Goal: Task Accomplishment & Management: Complete application form

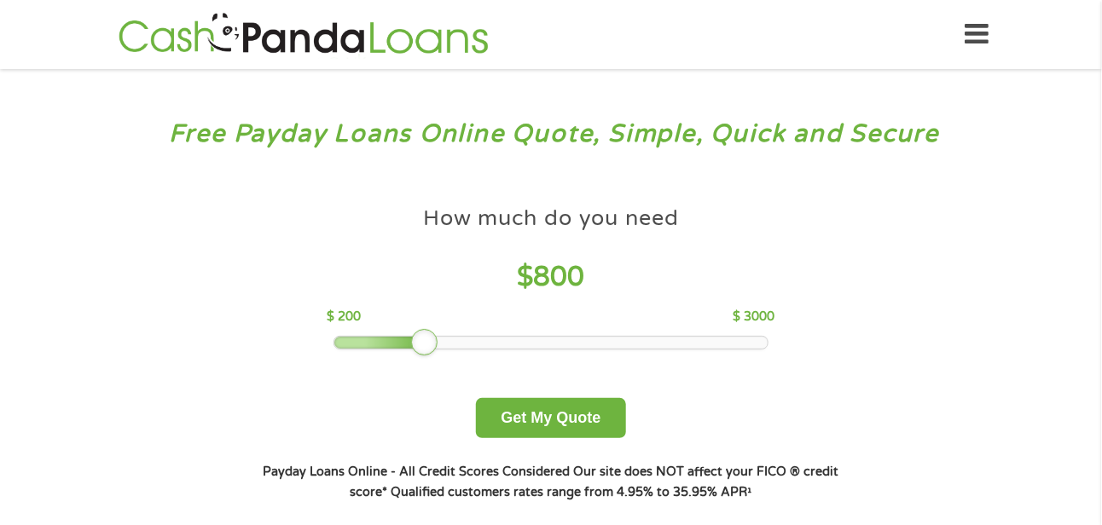
drag, startPoint x: 450, startPoint y: 344, endPoint x: 424, endPoint y: 348, distance: 26.8
click at [424, 348] on div at bounding box center [424, 342] width 27 height 27
click at [536, 413] on button "Get My Quote" at bounding box center [550, 418] width 149 height 40
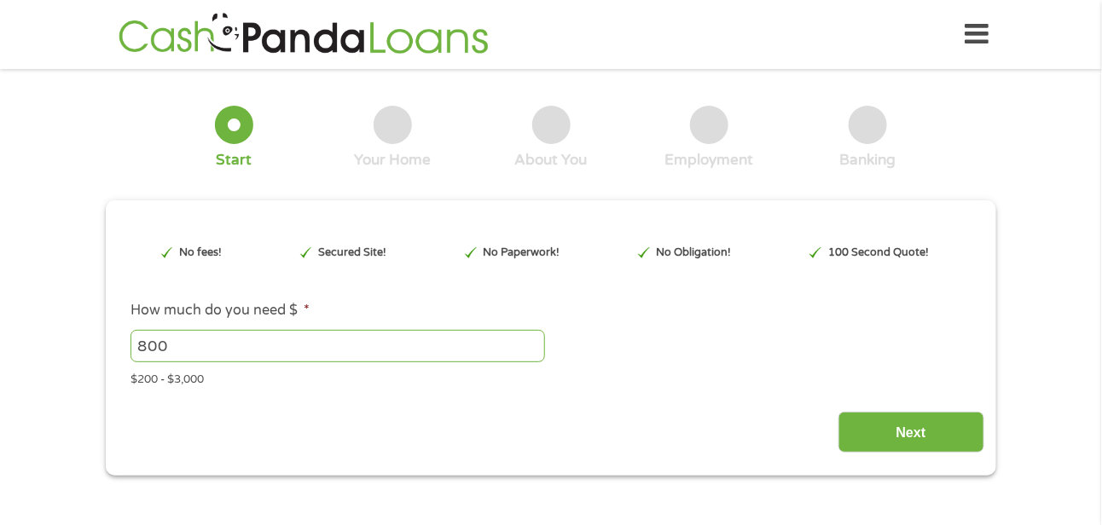
type input "EAIaIQobChMI6eT568uFjwMVerMDAB04vwSREAAYAyAAEgKWsvD_BwE"
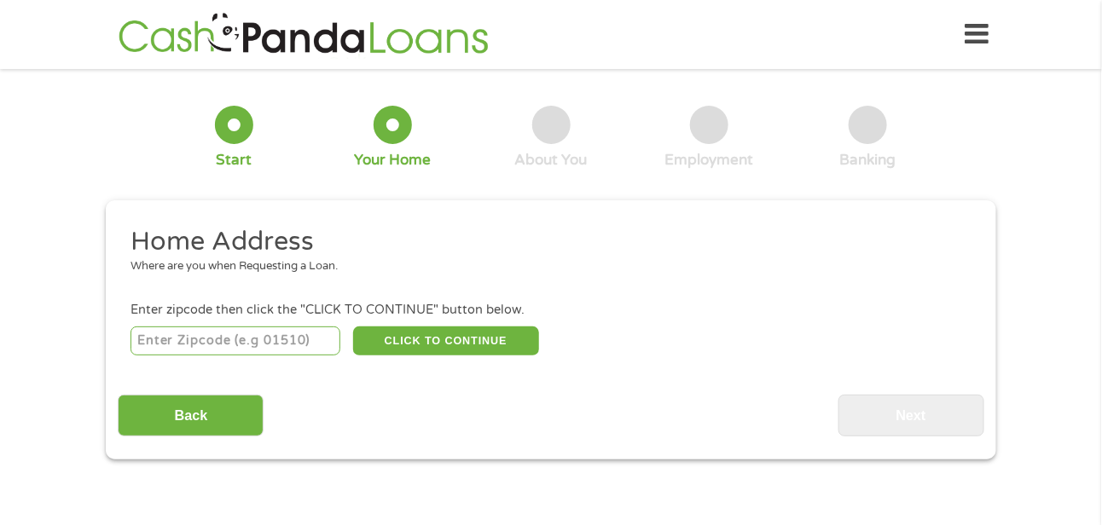
click at [189, 338] on input "number" at bounding box center [235, 341] width 211 height 29
type input "80012"
click at [455, 343] on button "CLICK TO CONTINUE" at bounding box center [446, 341] width 186 height 29
type input "80012"
type input "Aurora"
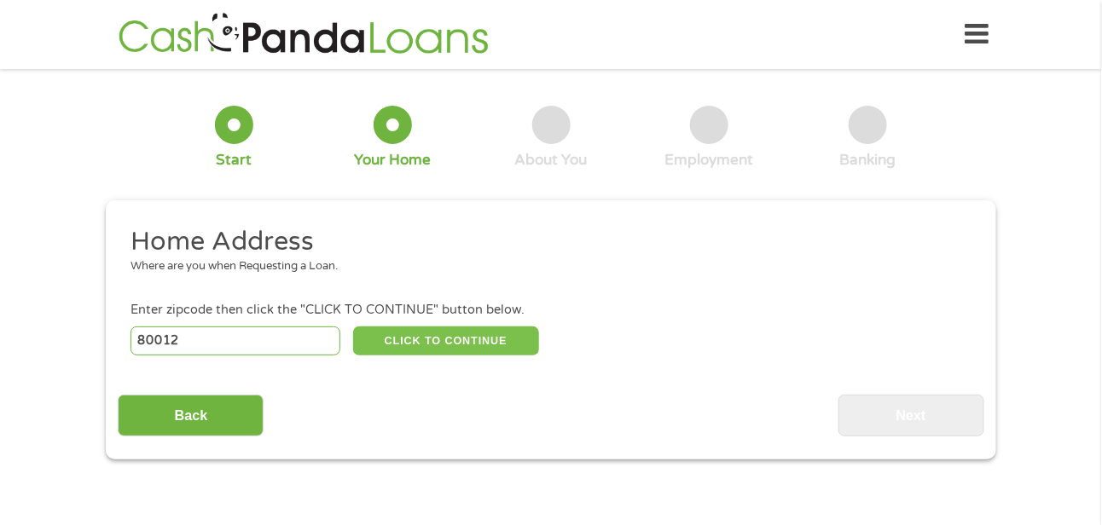
select select "[US_STATE]"
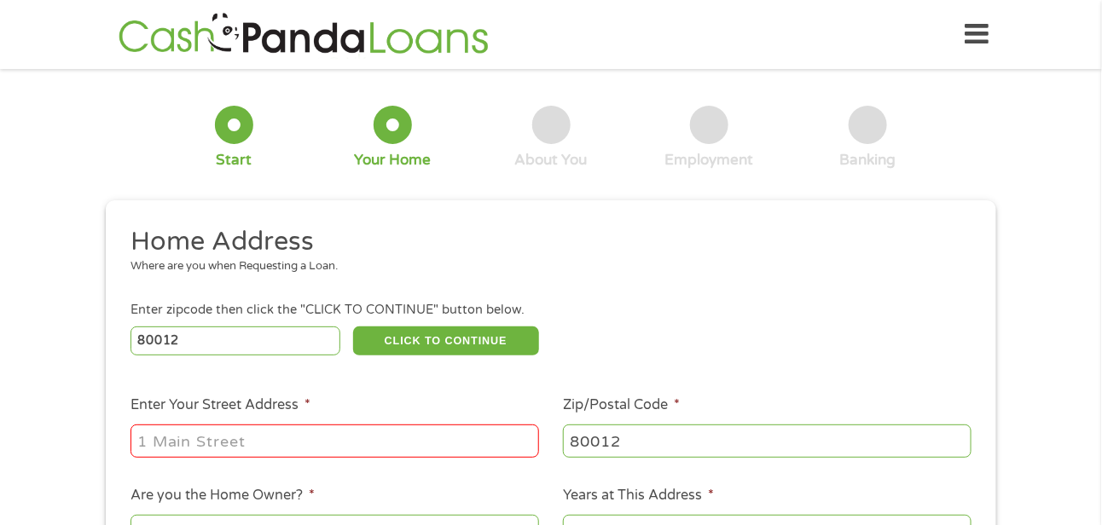
click at [292, 446] on input "Enter Your Street Address *" at bounding box center [334, 441] width 408 height 32
type input "[STREET_ADDRESS]"
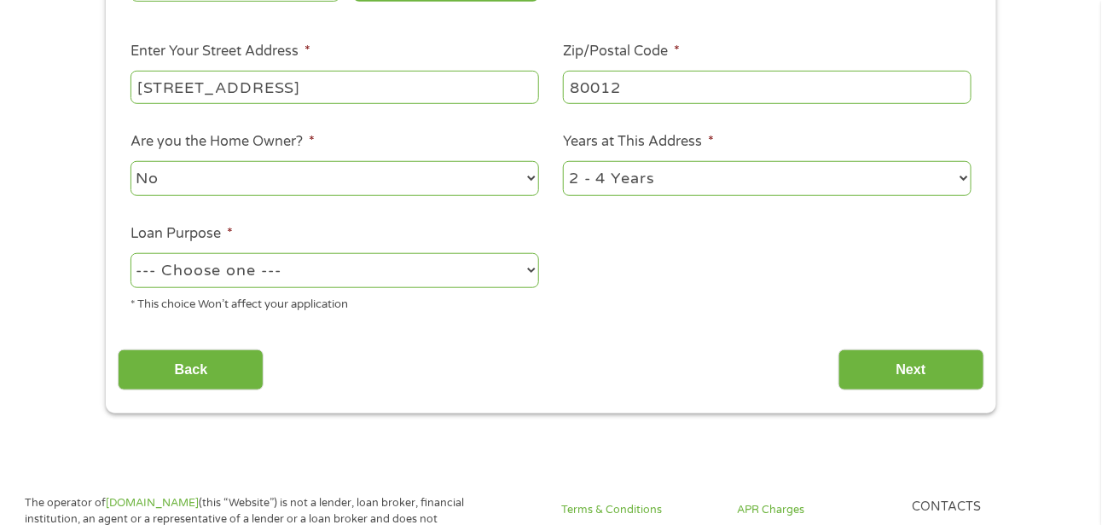
scroll to position [372, 0]
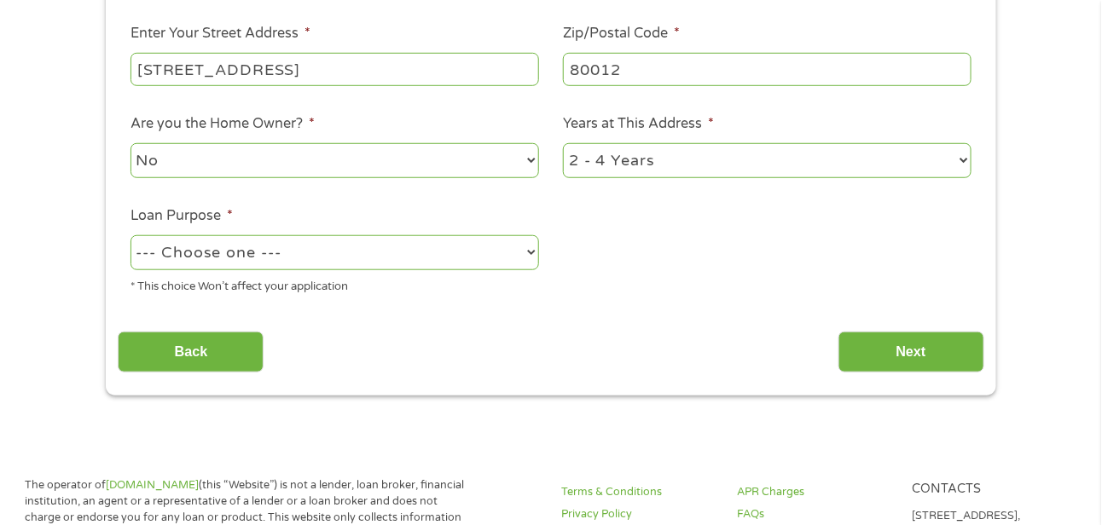
click at [527, 160] on select "No Yes" at bounding box center [334, 160] width 408 height 35
select select "yes"
click at [130, 144] on select "No Yes" at bounding box center [334, 160] width 408 height 35
click at [964, 163] on select "1 Year or less 1 - 2 Years 2 - 4 Years Over 4 Years" at bounding box center [767, 160] width 408 height 35
select select "60months"
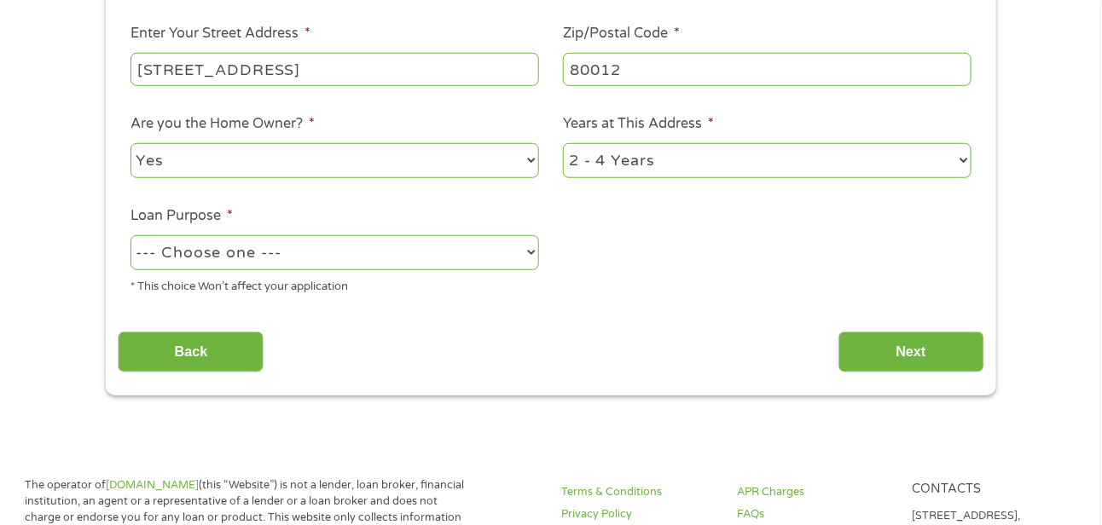
click at [563, 144] on select "1 Year or less 1 - 2 Years 2 - 4 Years Over 4 Years" at bounding box center [767, 160] width 408 height 35
click at [532, 257] on select "--- Choose one --- Pay Bills Debt Consolidation Home Improvement Major Purchase…" at bounding box center [334, 252] width 408 height 35
select select "other"
click at [130, 235] on select "--- Choose one --- Pay Bills Debt Consolidation Home Improvement Major Purchase…" at bounding box center [334, 252] width 408 height 35
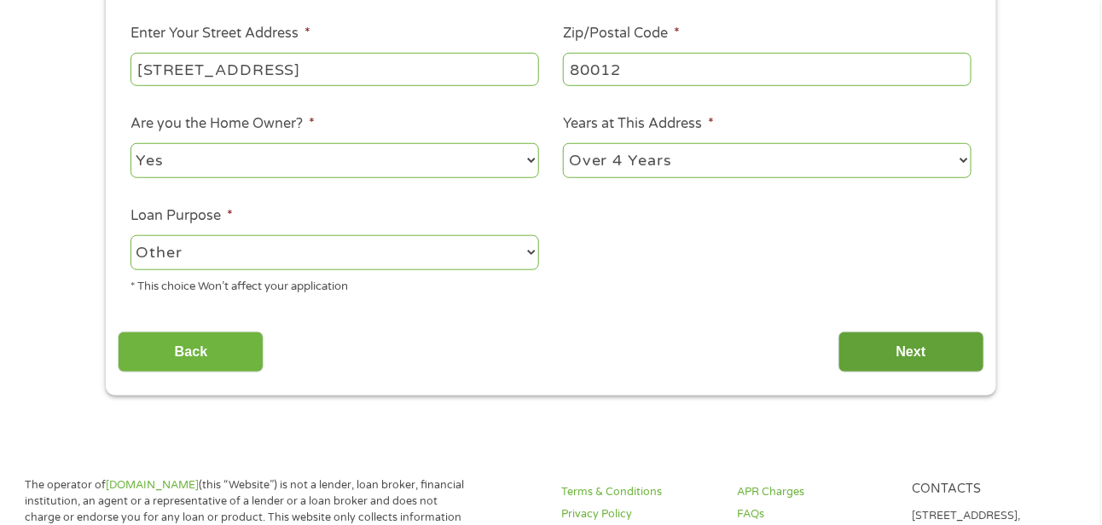
click at [892, 351] on input "Next" at bounding box center [911, 353] width 146 height 42
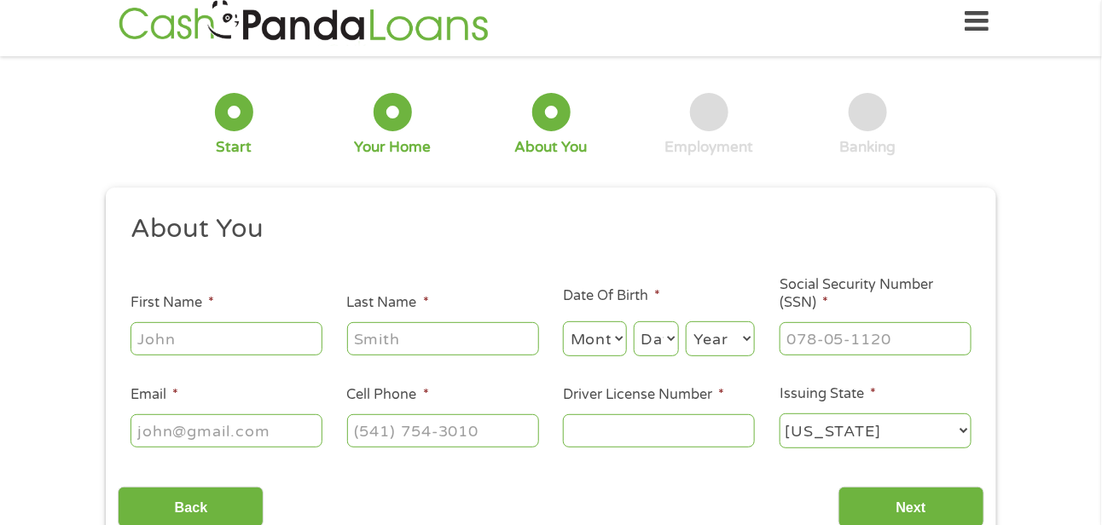
scroll to position [0, 0]
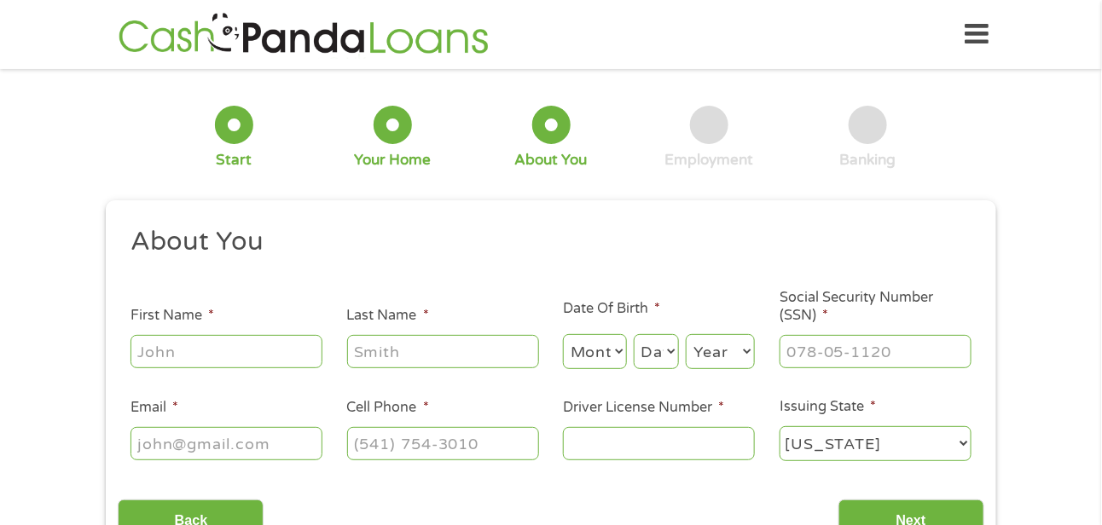
click at [221, 346] on input "First Name *" at bounding box center [226, 351] width 192 height 32
type input "[PERSON_NAME]"
type input "[EMAIL_ADDRESS][DOMAIN_NAME]"
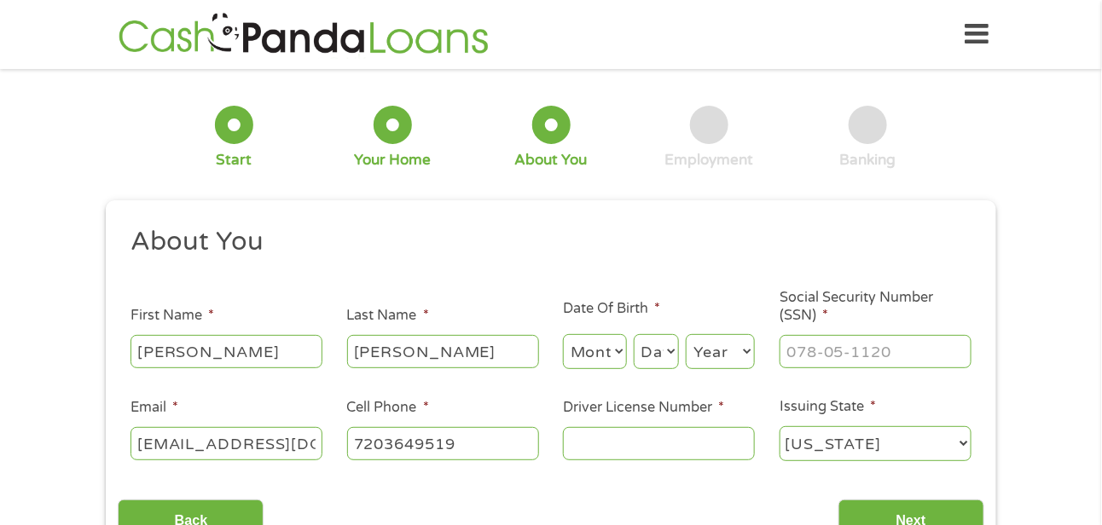
type input "[PHONE_NUMBER]"
click at [581, 354] on select "Month 1 2 3 4 5 6 7 8 9 10 11 12" at bounding box center [595, 351] width 64 height 35
select select "11"
click at [563, 334] on select "Month 1 2 3 4 5 6 7 8 9 10 11 12" at bounding box center [595, 351] width 64 height 35
click at [650, 357] on select "Day 1 2 3 4 5 6 7 8 9 10 11 12 13 14 15 16 17 18 19 20 21 22 23 24 25 26 27 28 …" at bounding box center [655, 351] width 45 height 35
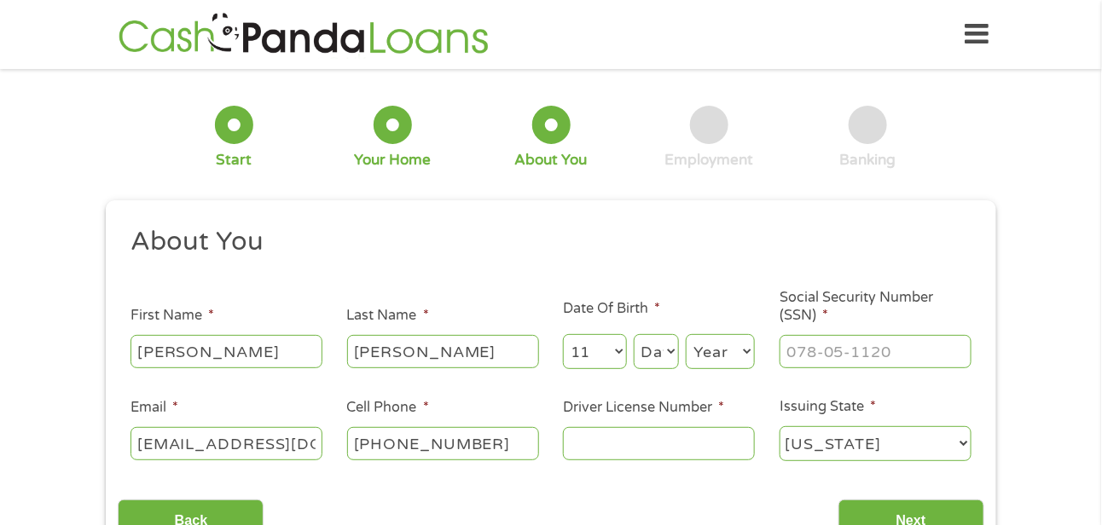
select select "23"
click at [633, 334] on select "Day 1 2 3 4 5 6 7 8 9 10 11 12 13 14 15 16 17 18 19 20 21 22 23 24 25 26 27 28 …" at bounding box center [655, 351] width 45 height 35
click at [713, 367] on select "Year [DATE] 2006 2005 2004 2003 2002 2001 2000 1999 1998 1997 1996 1995 1994 19…" at bounding box center [719, 351] width 69 height 35
select select "1978"
click at [685, 334] on select "Year [DATE] 2006 2005 2004 2003 2002 2001 2000 1999 1998 1997 1996 1995 1994 19…" at bounding box center [719, 351] width 69 height 35
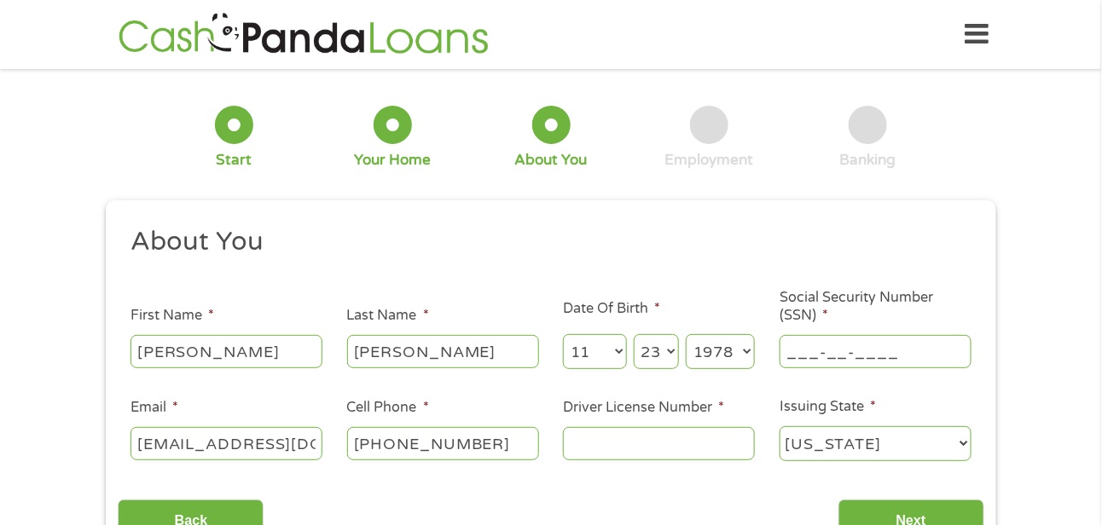
click at [832, 357] on input "___-__-____" at bounding box center [875, 351] width 192 height 32
type input "589-13-3840"
click at [660, 441] on input "Driver License Number *" at bounding box center [659, 443] width 192 height 32
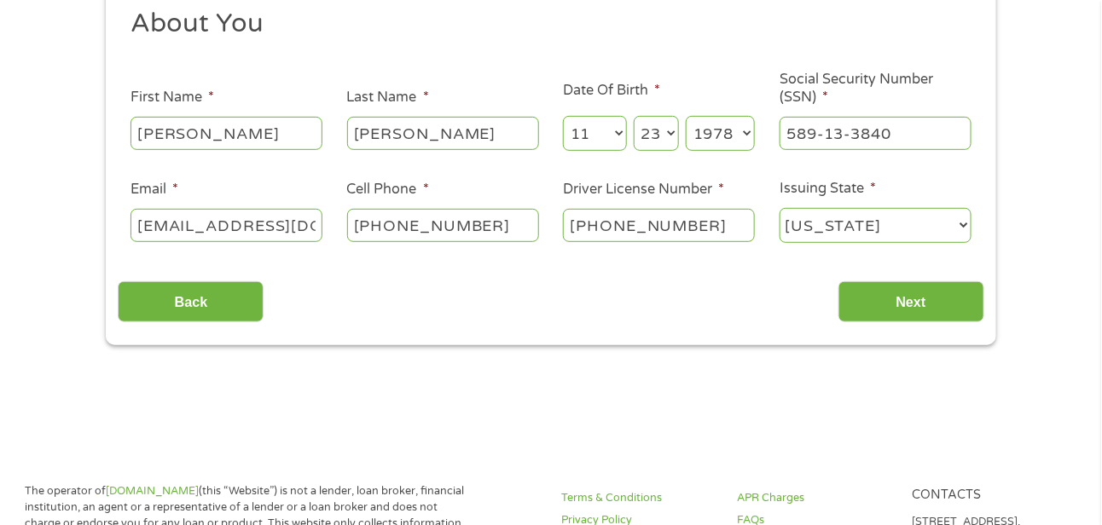
scroll to position [246, 0]
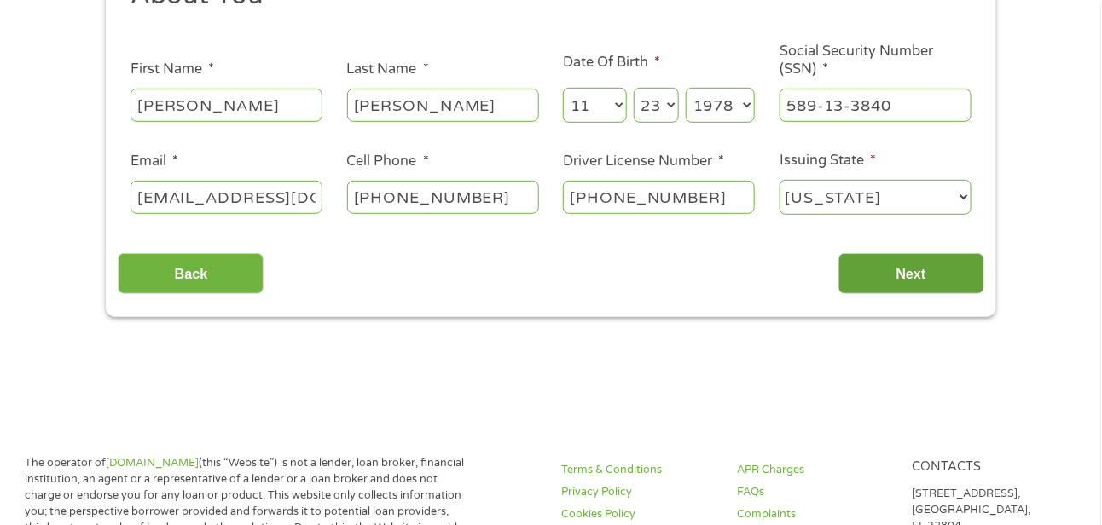
type input "[PHONE_NUMBER]"
click at [922, 277] on input "Next" at bounding box center [911, 274] width 146 height 42
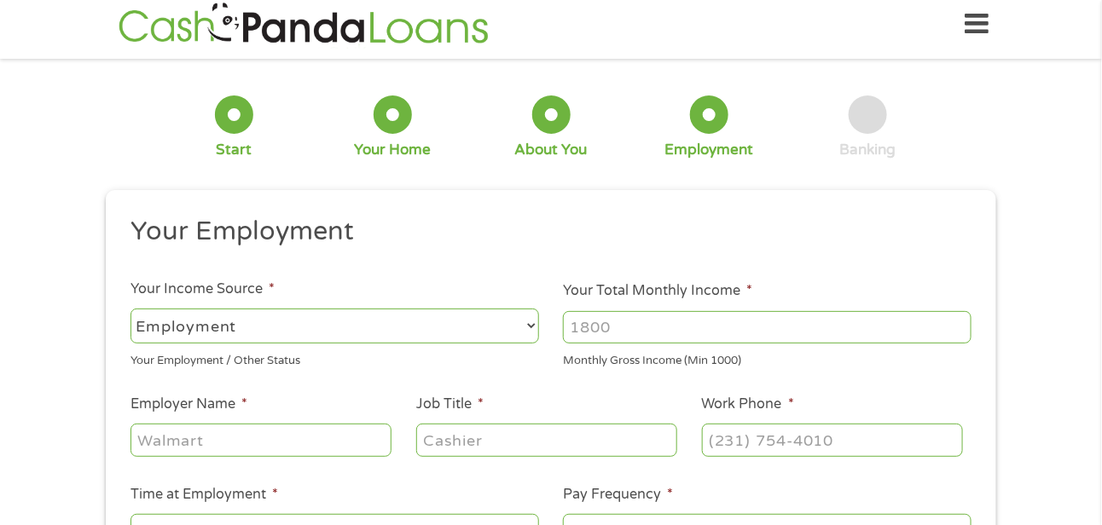
scroll to position [0, 0]
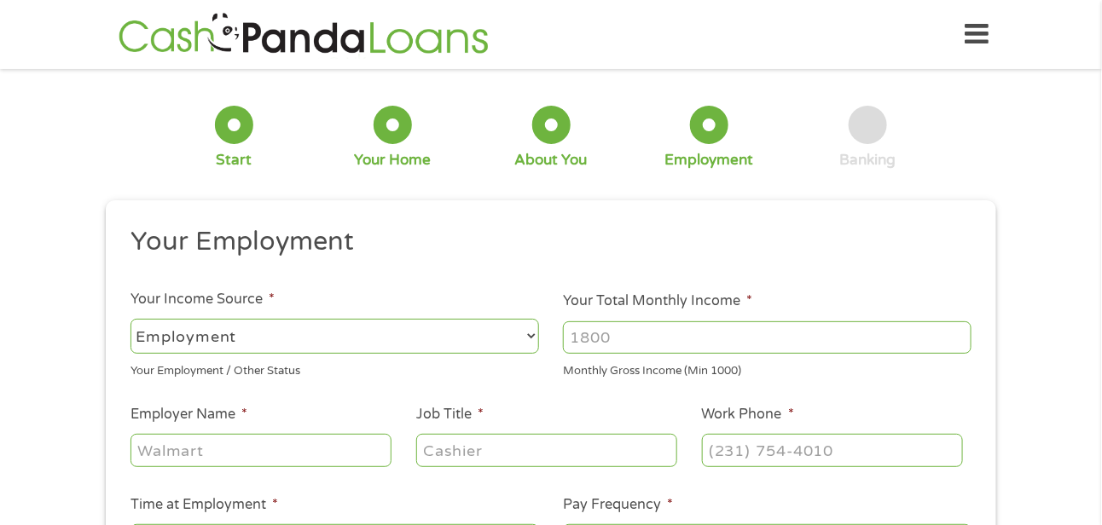
click at [648, 340] on input "Your Total Monthly Income *" at bounding box center [767, 337] width 408 height 32
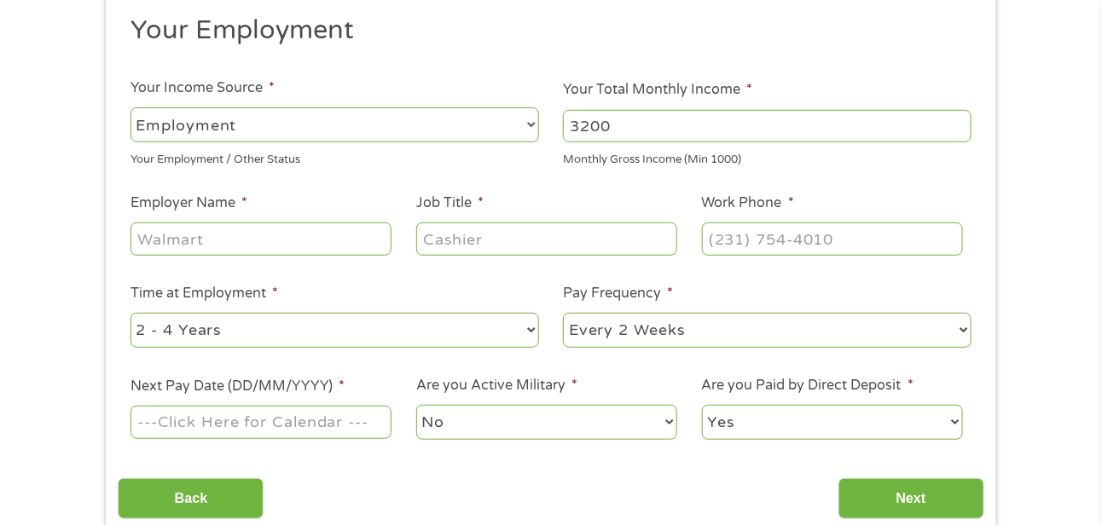
scroll to position [217, 0]
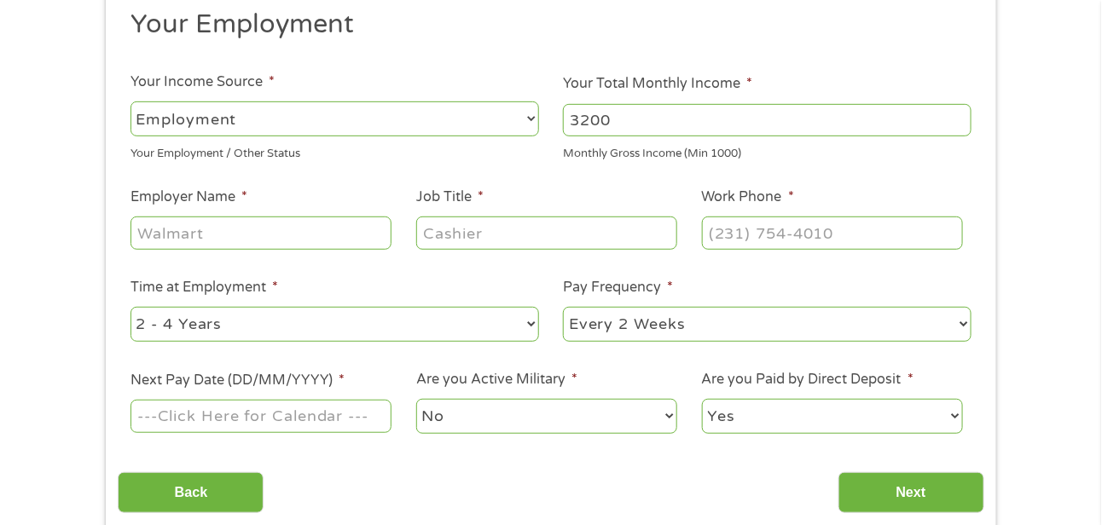
type input "3200"
click at [228, 234] on input "Employer Name *" at bounding box center [260, 233] width 261 height 32
type input "Concorde"
click at [461, 235] on input "Job Title *" at bounding box center [546, 233] width 261 height 32
type input "Adm Assistant"
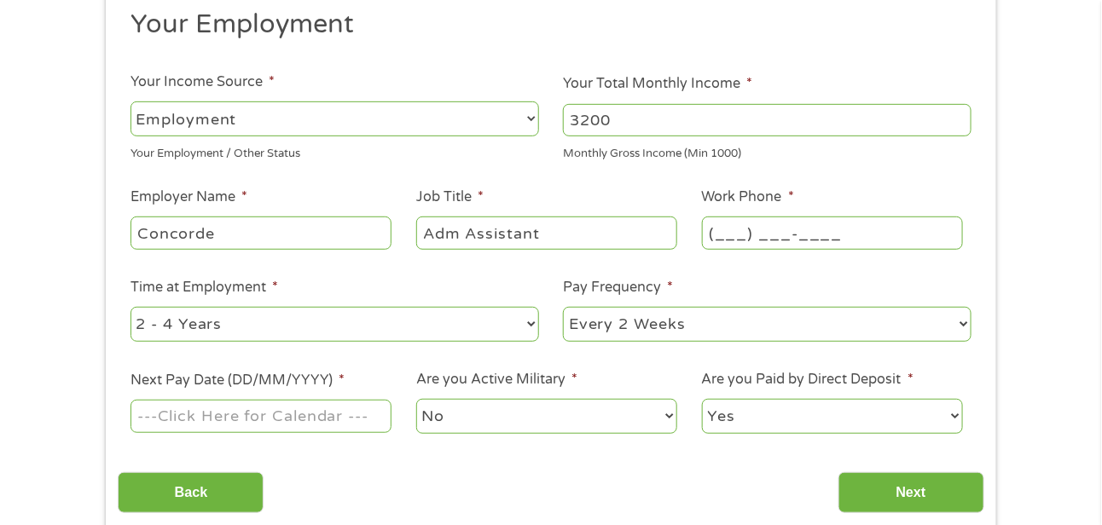
click at [761, 235] on input "(___) ___-____" at bounding box center [832, 233] width 261 height 32
click at [721, 233] on input "(___) ___-____" at bounding box center [832, 233] width 261 height 32
type input "[PHONE_NUMBER]"
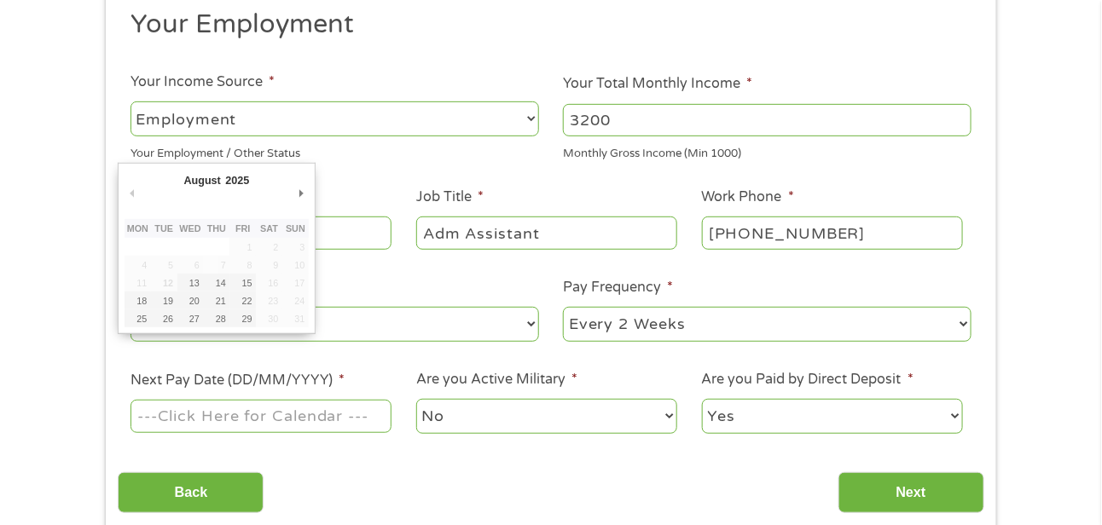
click at [249, 428] on input "Next Pay Date (DD/MM/YYYY) *" at bounding box center [260, 416] width 261 height 32
type input "[DATE]"
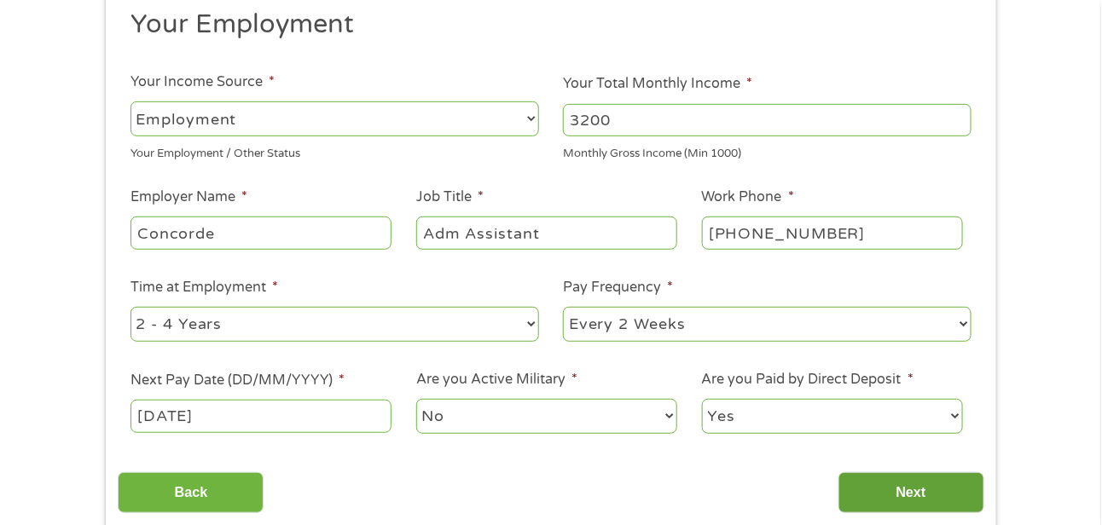
click at [875, 487] on input "Next" at bounding box center [911, 493] width 146 height 42
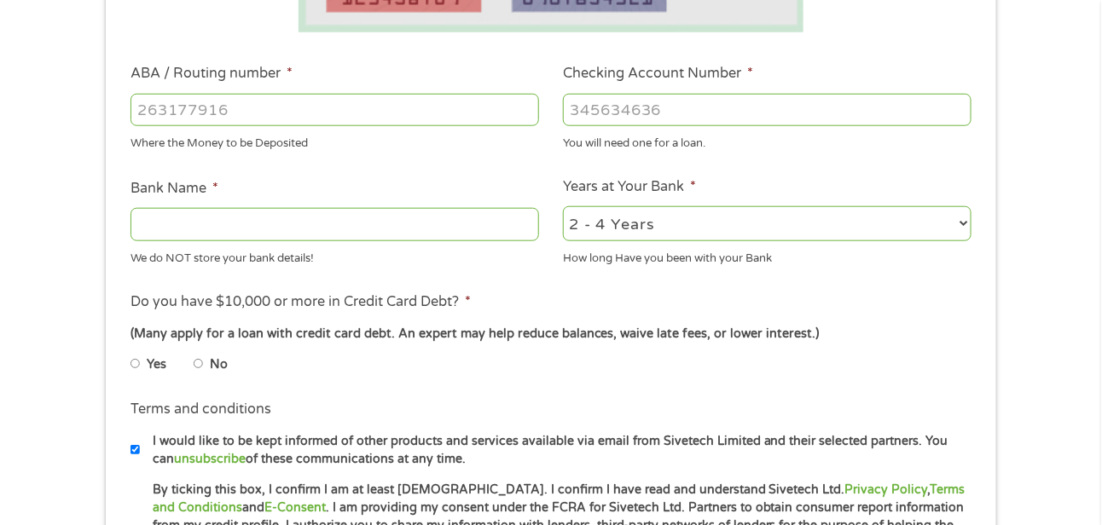
scroll to position [488, 0]
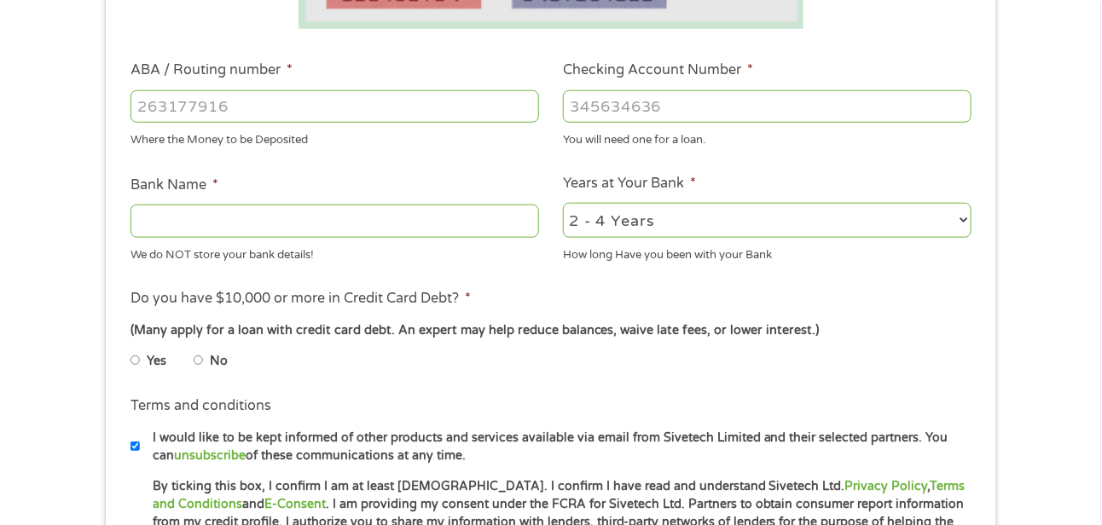
click at [259, 108] on input "ABA / Routing number *" at bounding box center [334, 106] width 408 height 32
type input "102000076"
type input "[PERSON_NAME] FARGO BANK NA"
type input "102000076"
click at [629, 106] on input "Checking Account Number *" at bounding box center [767, 106] width 408 height 32
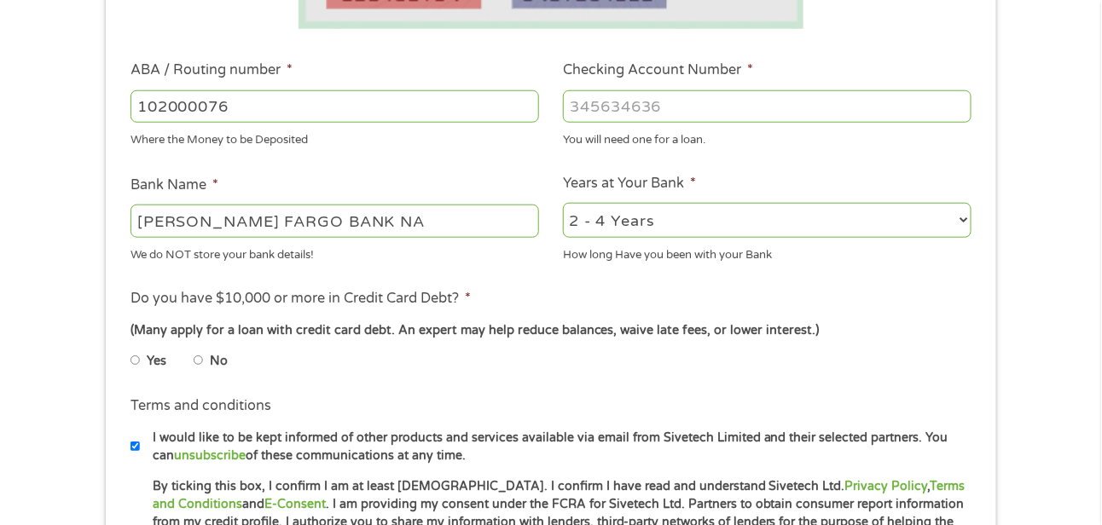
click at [651, 100] on input "Checking Account Number *" at bounding box center [767, 106] width 408 height 32
type input "7582624578"
click at [957, 225] on select "2 - 4 Years 6 - 12 Months 1 - 2 Years Over 4 Years" at bounding box center [767, 220] width 408 height 35
select select "60months"
click at [563, 203] on select "2 - 4 Years 6 - 12 Months 1 - 2 Years Over 4 Years" at bounding box center [767, 220] width 408 height 35
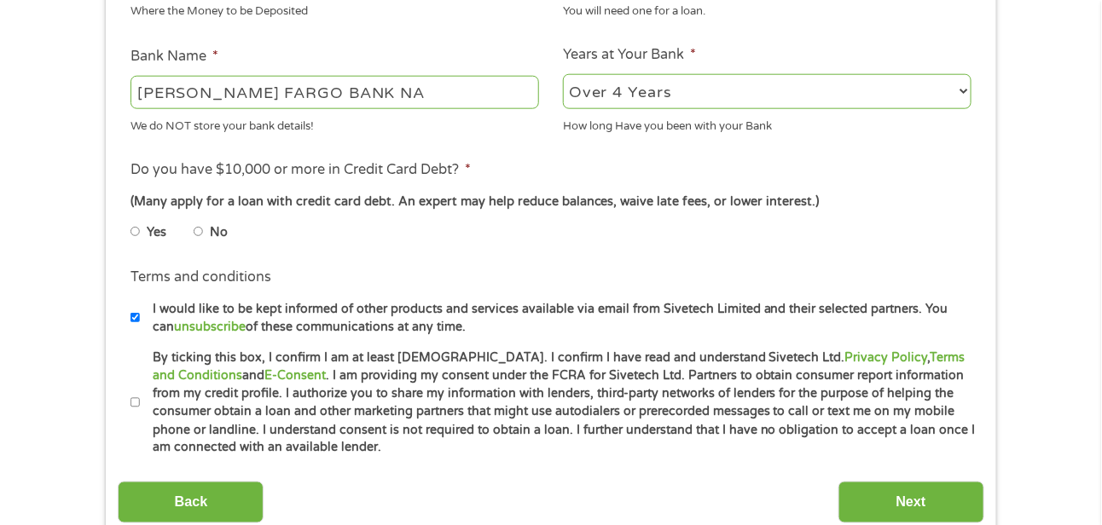
scroll to position [674, 0]
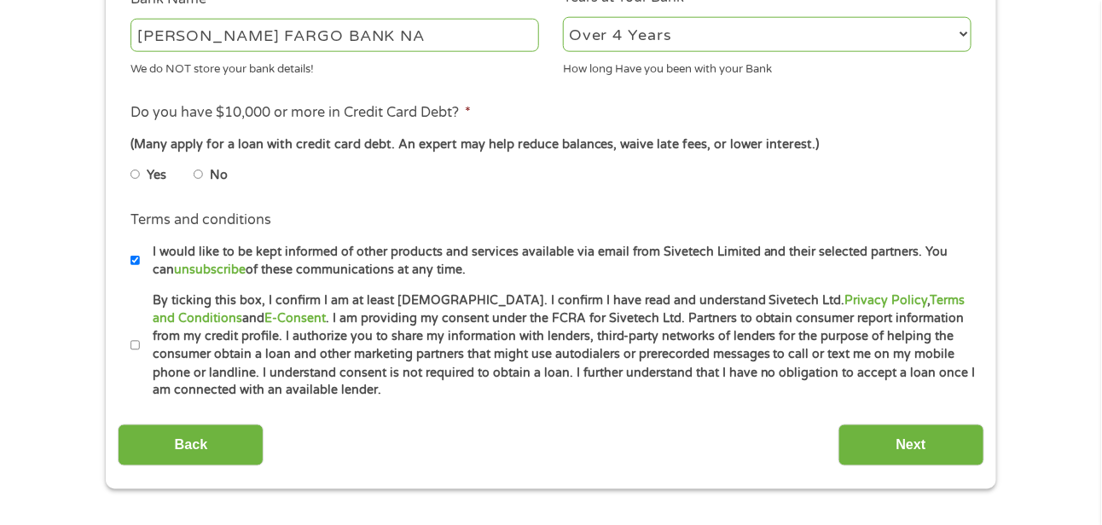
click at [199, 172] on input "No" at bounding box center [199, 174] width 10 height 27
radio input "true"
drag, startPoint x: 135, startPoint y: 347, endPoint x: 224, endPoint y: 371, distance: 92.6
click at [136, 347] on input "By ticking this box, I confirm I am at least [DEMOGRAPHIC_DATA]. I confirm I ha…" at bounding box center [135, 345] width 10 height 27
checkbox input "true"
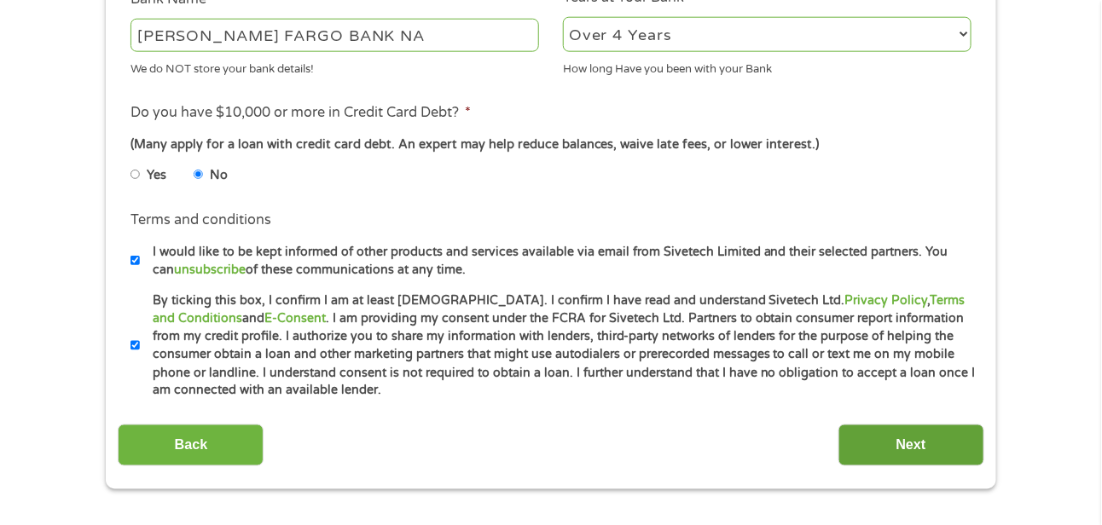
click at [905, 448] on input "Next" at bounding box center [911, 446] width 146 height 42
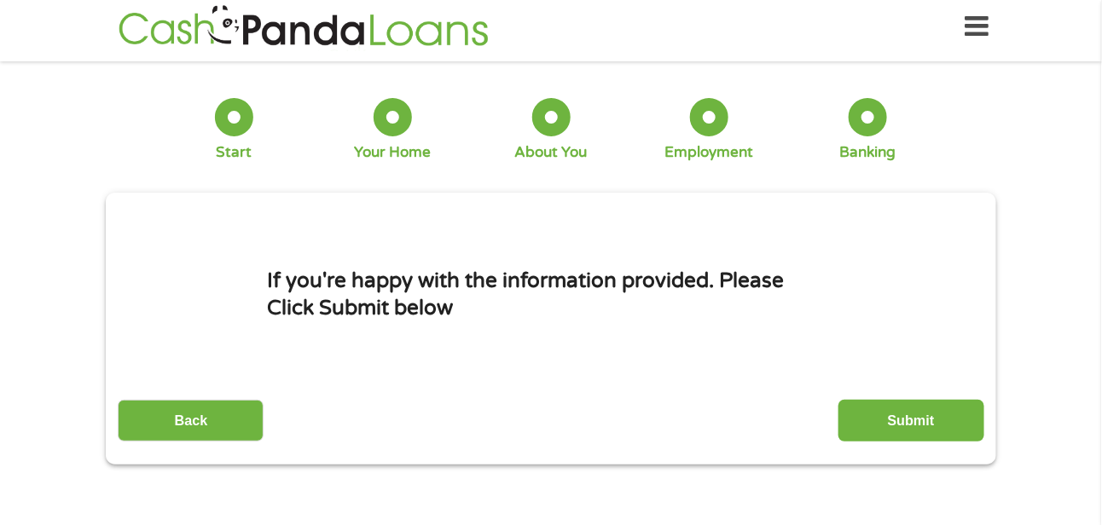
scroll to position [0, 0]
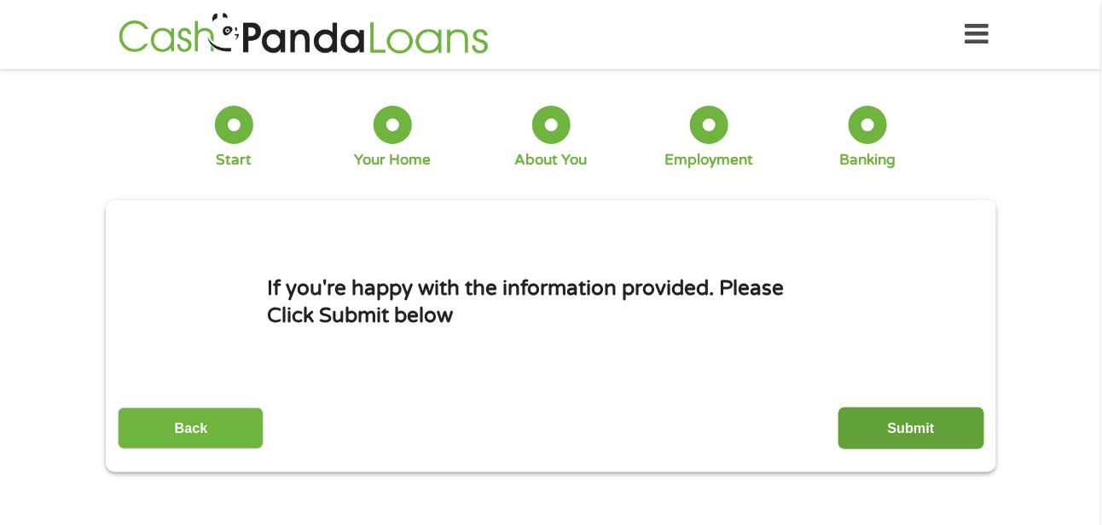
click at [903, 425] on input "Submit" at bounding box center [911, 429] width 146 height 42
